Goal: Information Seeking & Learning: Learn about a topic

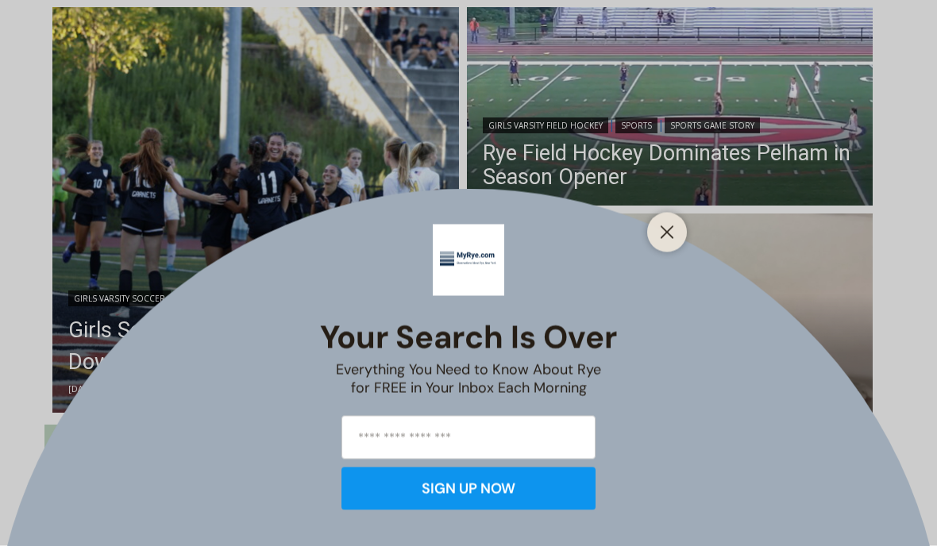
scroll to position [437, 0]
click at [673, 240] on icon "Close" at bounding box center [667, 232] width 14 height 14
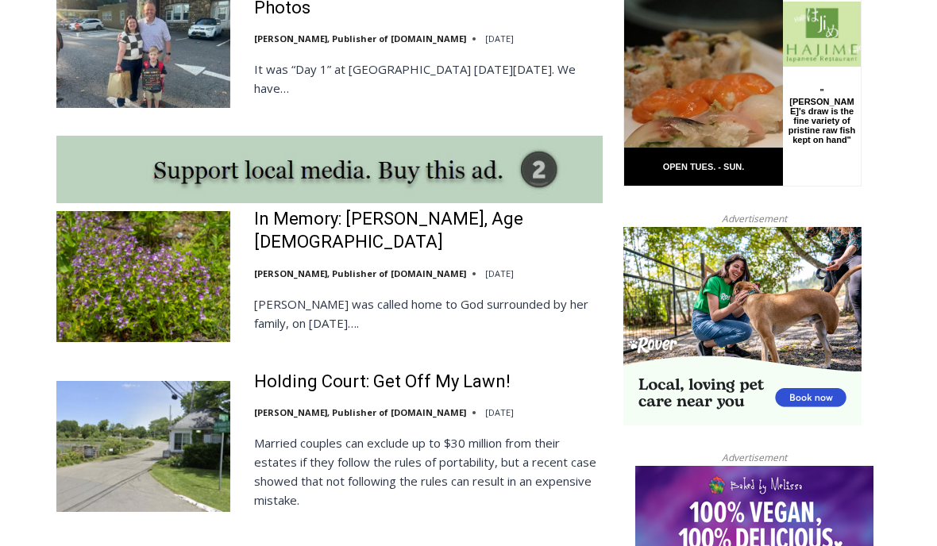
scroll to position [1389, 0]
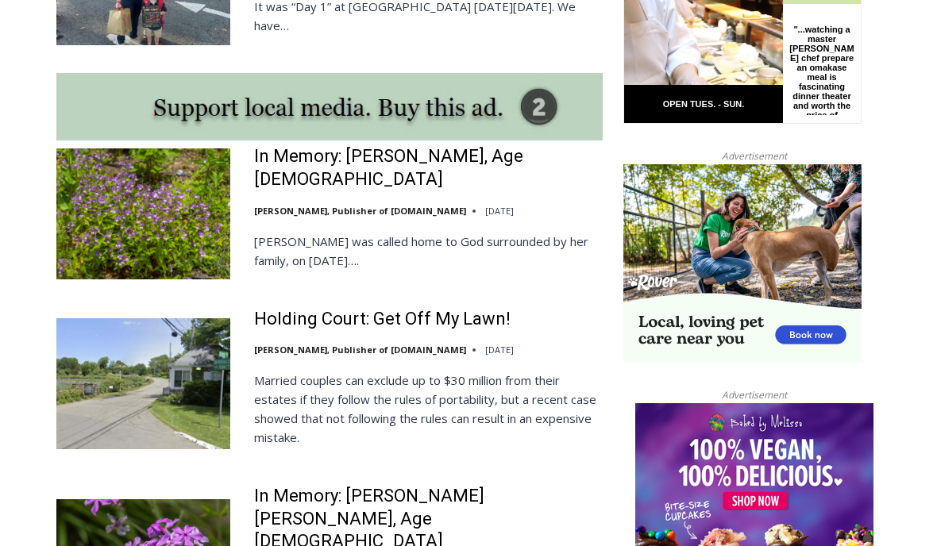
click at [471, 309] on link "Holding Court: Get Off My Lawn!" at bounding box center [382, 320] width 256 height 23
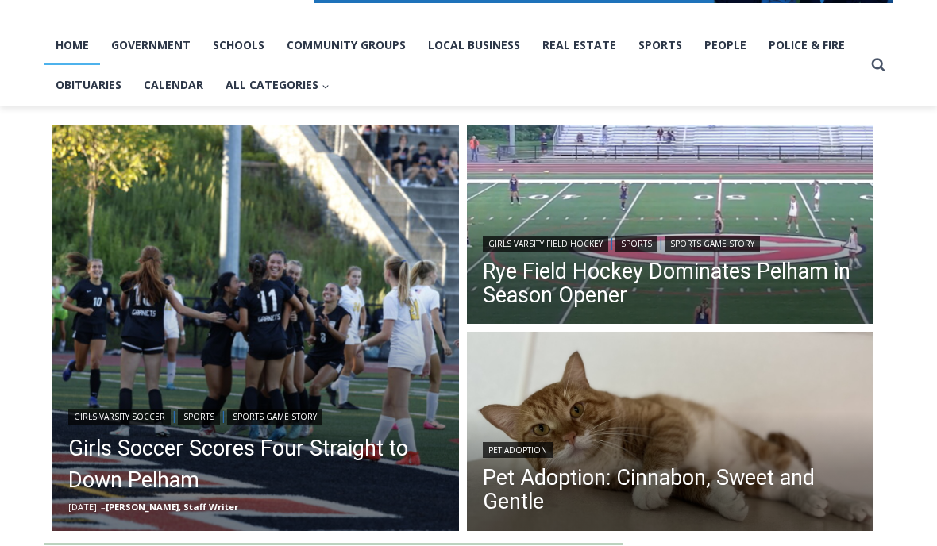
scroll to position [311, 0]
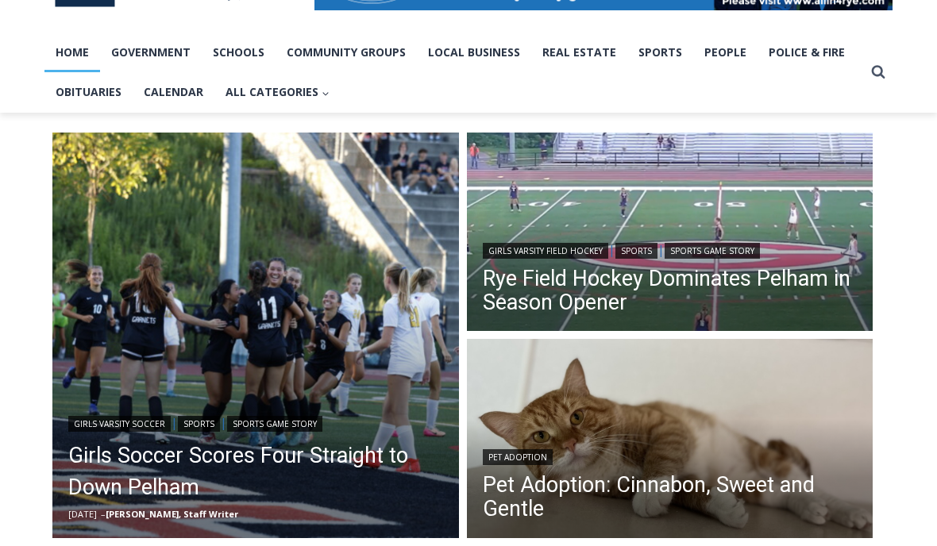
click at [364, 446] on link "Girls Soccer Scores Four Straight to Down Pelham" at bounding box center [255, 472] width 375 height 64
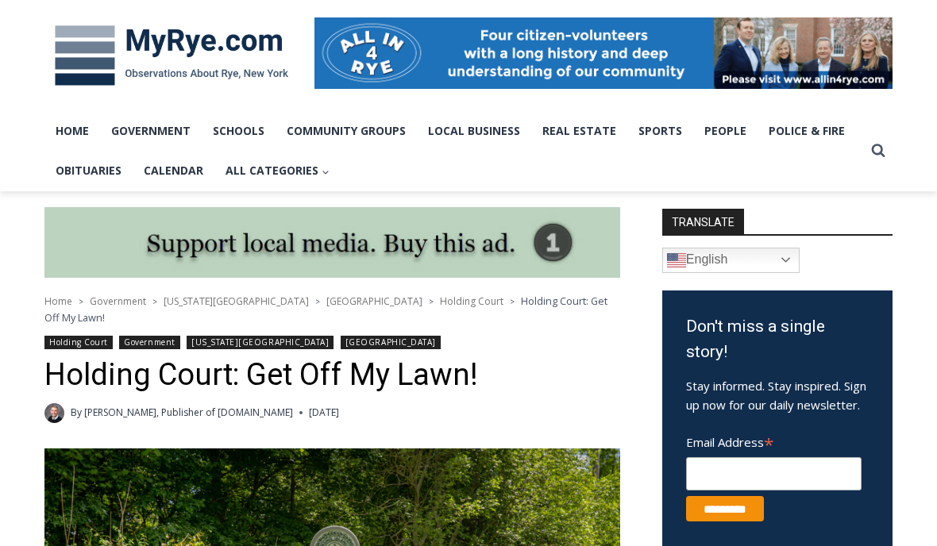
scroll to position [222, 0]
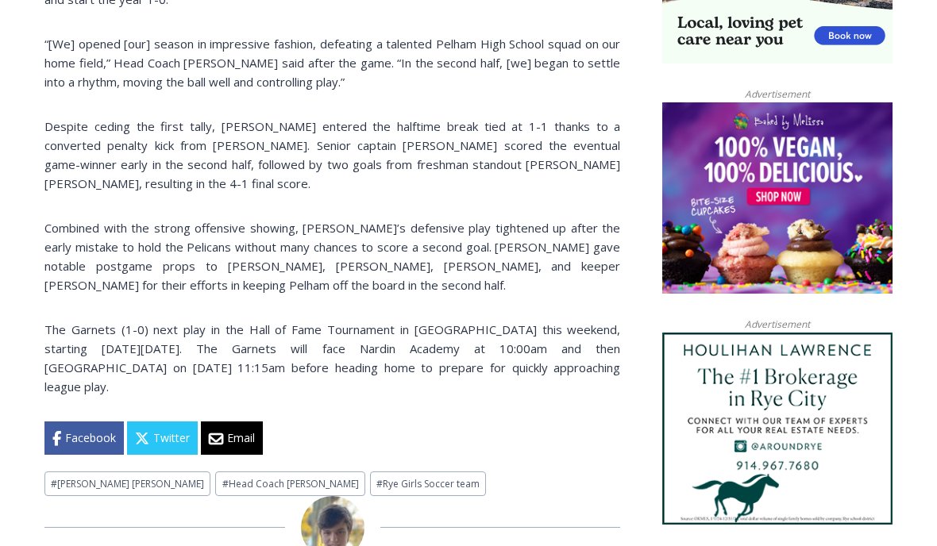
scroll to position [1181, 0]
